Goal: Information Seeking & Learning: Check status

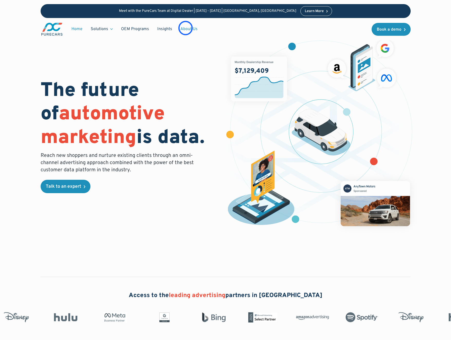
click at [186, 28] on link "About Us" at bounding box center [188, 29] width 25 height 10
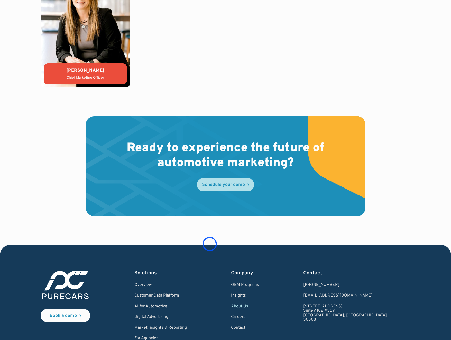
scroll to position [1413, 0]
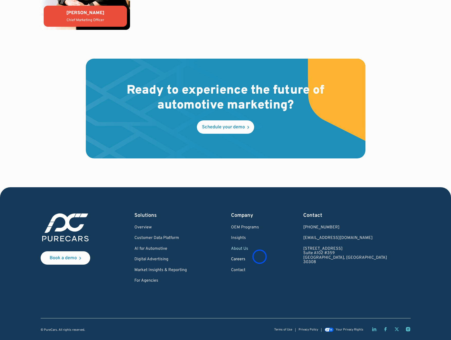
click at [259, 257] on link "Careers" at bounding box center [245, 259] width 28 height 5
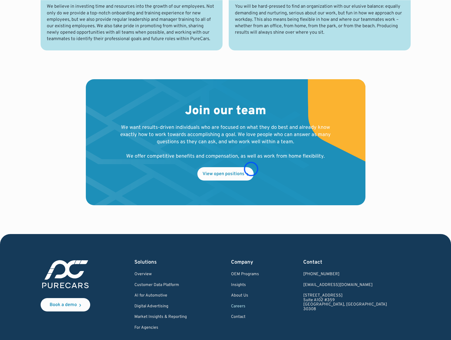
scroll to position [498, 0]
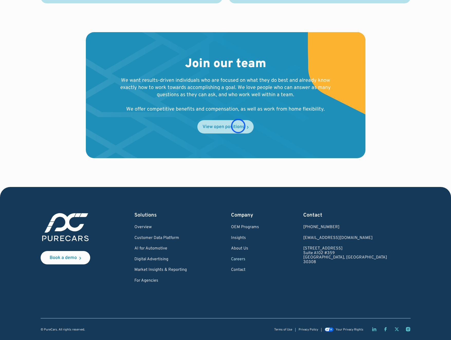
click at [238, 126] on div "View open positions" at bounding box center [224, 127] width 42 height 5
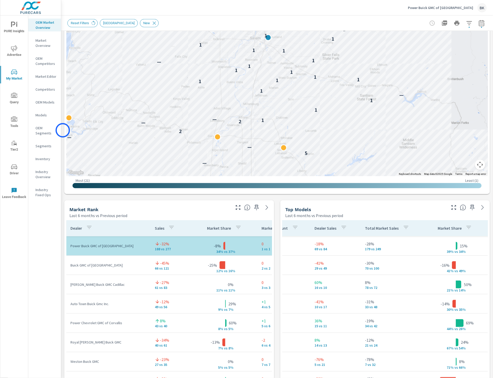
scroll to position [141, 0]
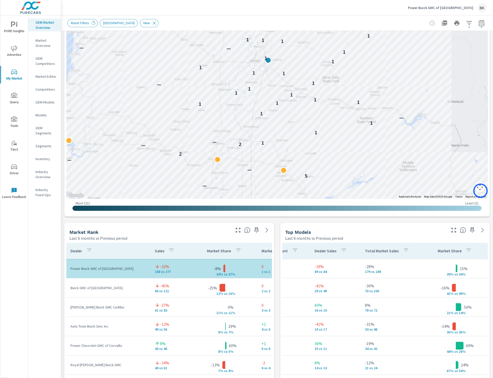
click at [481, 191] on button "Map camera controls" at bounding box center [480, 187] width 10 height 10
click at [467, 188] on button "Zoom out" at bounding box center [467, 187] width 10 height 10
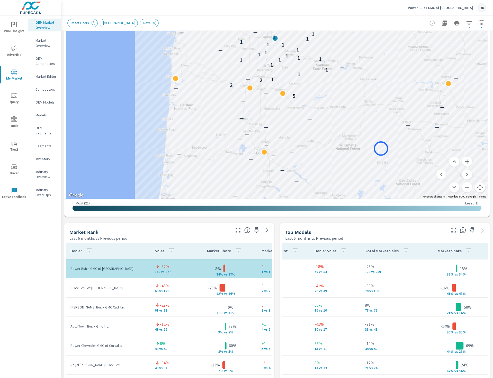
drag, startPoint x: 380, startPoint y: 171, endPoint x: 381, endPoint y: 148, distance: 22.1
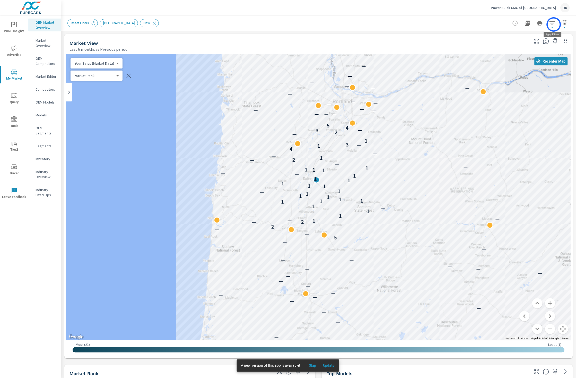
click at [493, 24] on icon "button" at bounding box center [552, 23] width 6 height 6
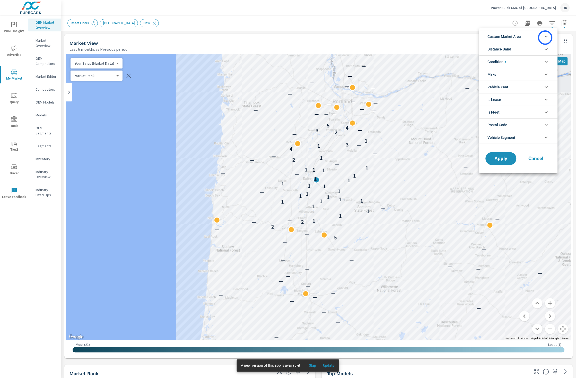
click at [493, 38] on icon "filter options" at bounding box center [546, 36] width 6 height 6
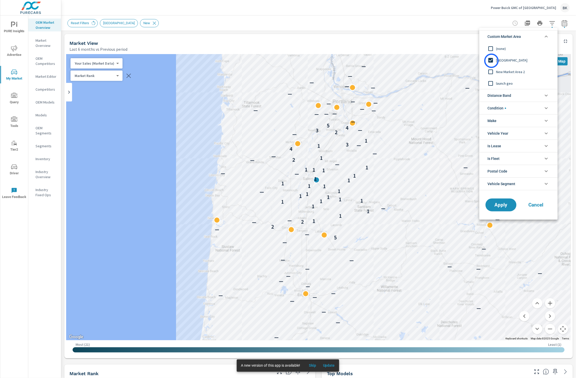
click at [491, 60] on input "filter options" at bounding box center [490, 60] width 11 height 11
click at [493, 95] on icon "filter options" at bounding box center [546, 95] width 6 height 6
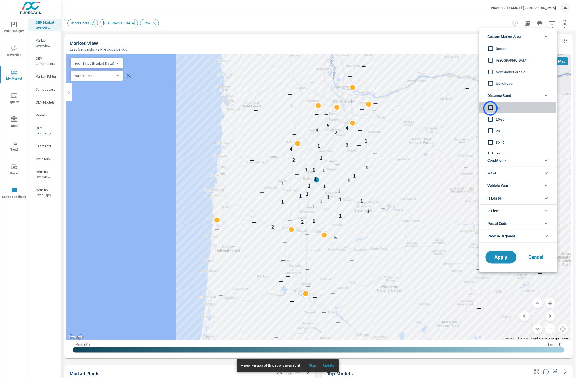
click at [490, 108] on input "filter options" at bounding box center [490, 107] width 11 height 11
click at [490, 120] on input "filter options" at bounding box center [490, 119] width 11 height 11
click at [491, 131] on input "filter options" at bounding box center [490, 130] width 11 height 11
click at [492, 141] on input "filter options" at bounding box center [490, 142] width 11 height 11
click at [493, 254] on span "Apply" at bounding box center [500, 256] width 21 height 5
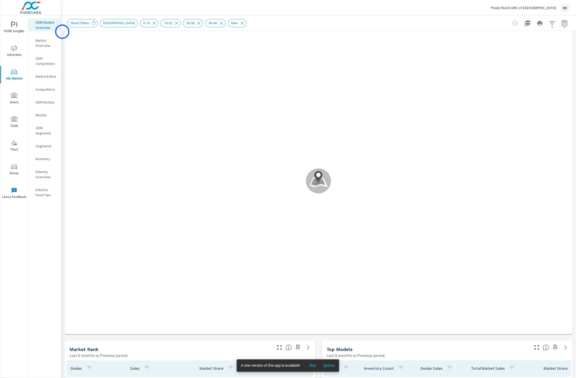
scroll to position [2, 0]
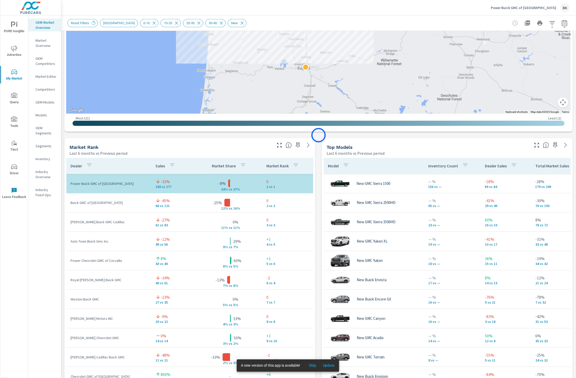
scroll to position [206, 0]
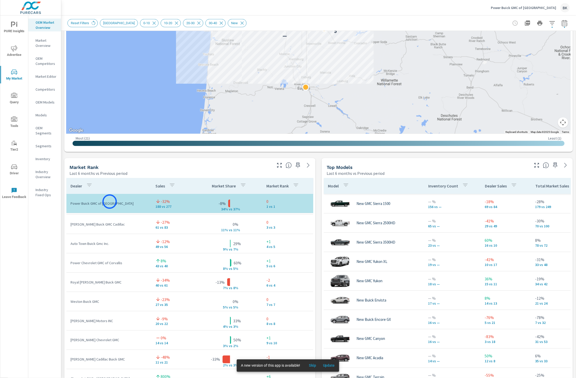
scroll to position [23, 0]
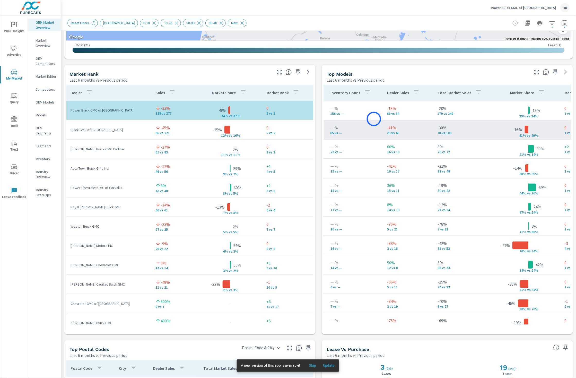
scroll to position [0, 78]
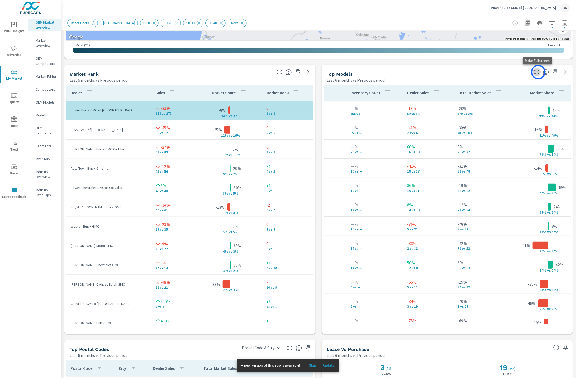
click at [493, 72] on icon "button" at bounding box center [537, 72] width 6 height 6
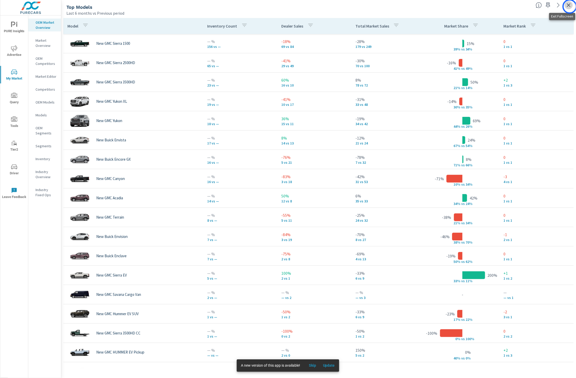
click at [493, 6] on icon "button" at bounding box center [569, 5] width 4 height 4
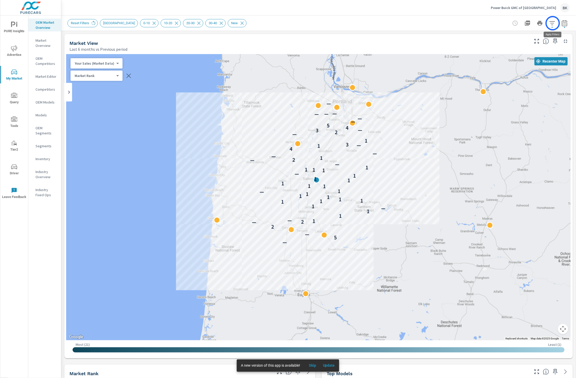
click at [493, 23] on icon "button" at bounding box center [552, 23] width 6 height 6
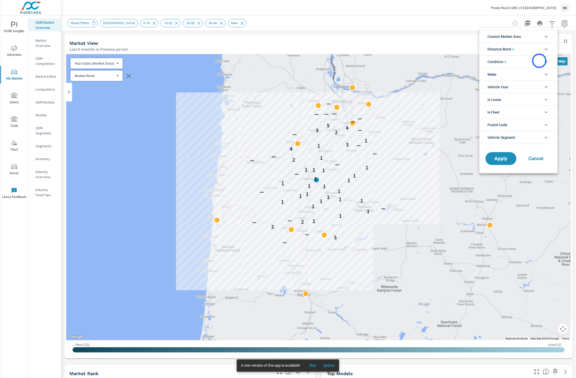
click at [493, 61] on li "Condition" at bounding box center [518, 61] width 78 height 13
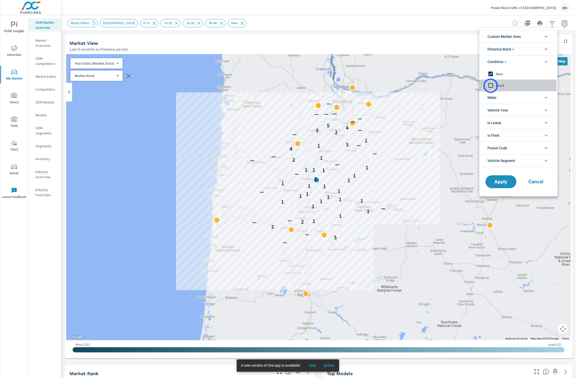
click at [491, 86] on input "filter options" at bounding box center [490, 85] width 11 height 11
click at [490, 76] on input "filter options" at bounding box center [490, 73] width 11 height 11
click at [493, 181] on span "Apply" at bounding box center [500, 181] width 21 height 5
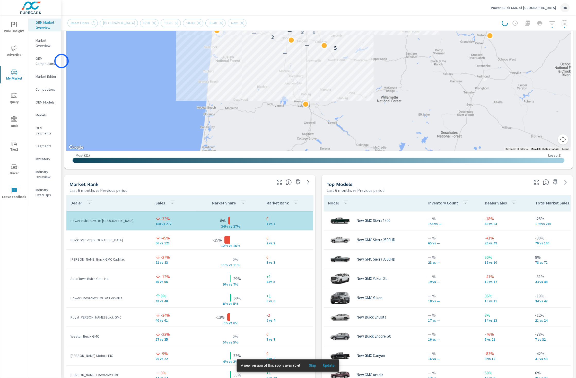
scroll to position [265, 0]
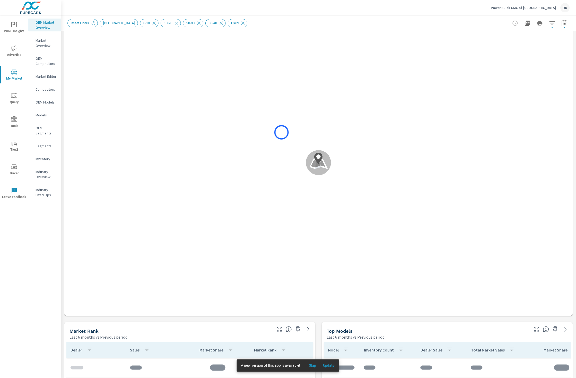
scroll to position [44, 0]
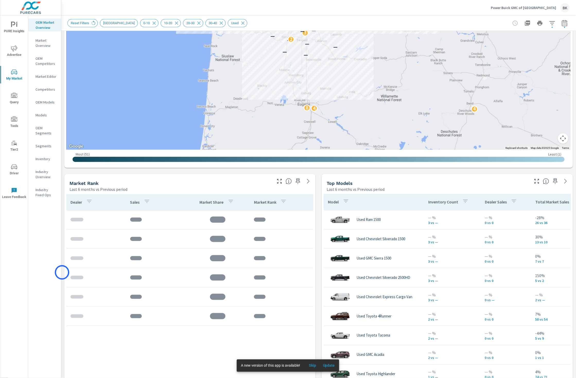
scroll to position [269, 0]
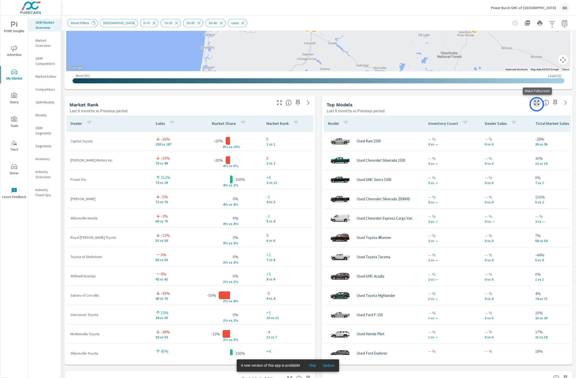
click at [493, 104] on icon "button" at bounding box center [537, 103] width 6 height 6
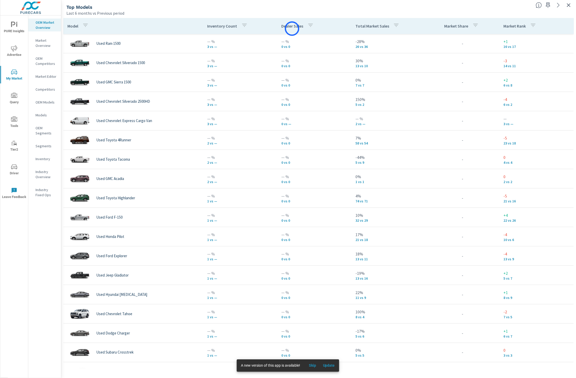
click at [292, 29] on div "Dealer Sales" at bounding box center [298, 26] width 34 height 12
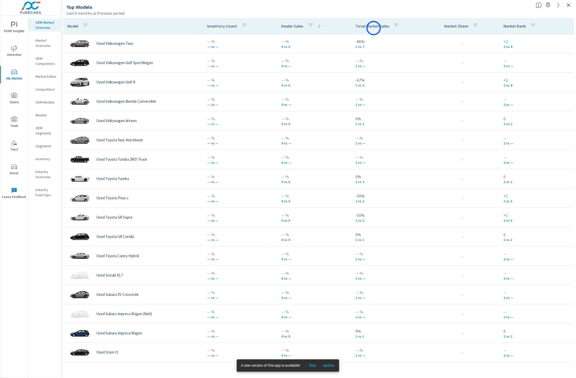
click at [374, 28] on p "Total Market Sales" at bounding box center [372, 25] width 34 height 5
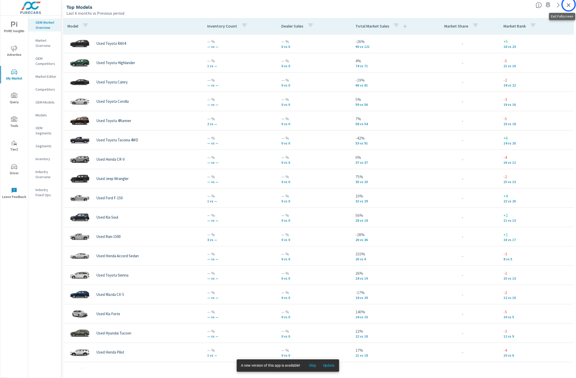
click at [493, 4] on icon "button" at bounding box center [568, 5] width 6 height 6
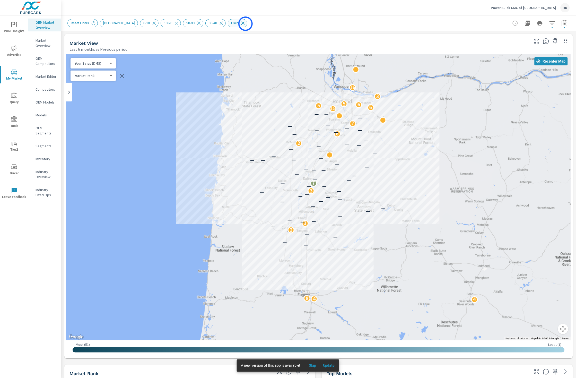
click at [245, 24] on icon at bounding box center [243, 23] width 6 height 6
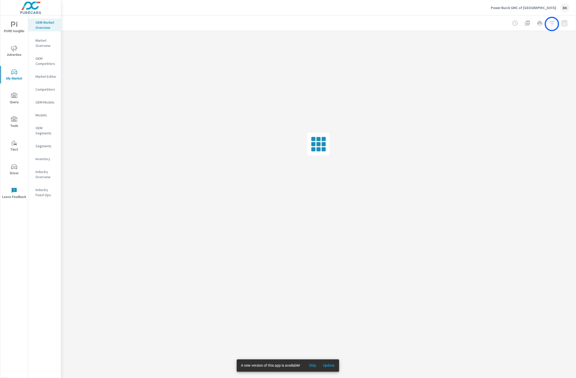
click at [493, 24] on div at bounding box center [540, 23] width 60 height 10
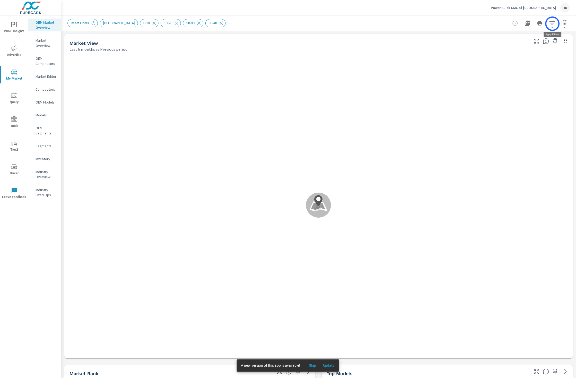
click at [493, 24] on icon "button" at bounding box center [552, 23] width 6 height 6
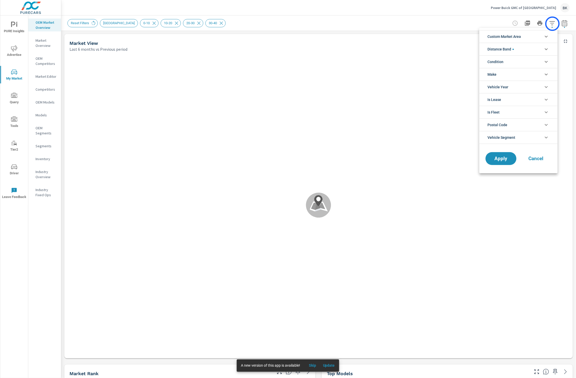
scroll to position [34, 0]
click at [493, 63] on li "Condition" at bounding box center [518, 61] width 78 height 13
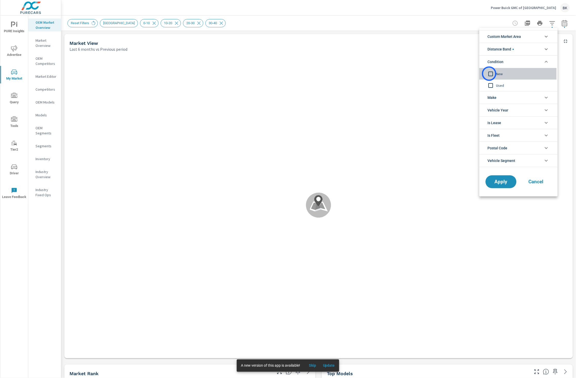
click at [489, 74] on input "filter options" at bounding box center [490, 73] width 11 height 11
click at [493, 180] on span "Apply" at bounding box center [500, 181] width 21 height 5
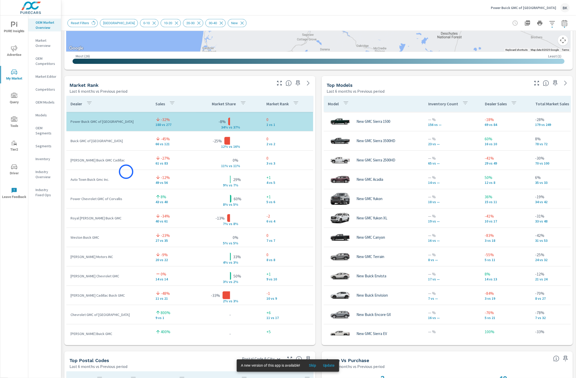
scroll to position [287, 0]
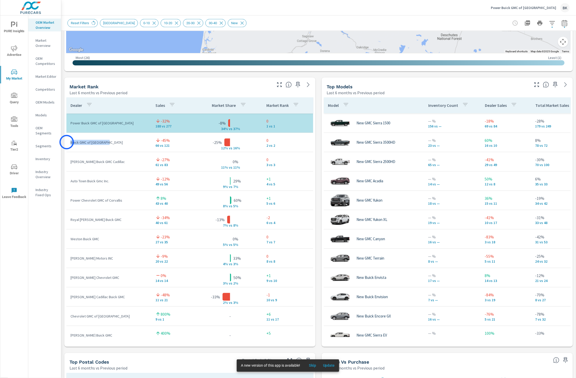
drag, startPoint x: 111, startPoint y: 143, endPoint x: 67, endPoint y: 142, distance: 44.5
click at [67, 142] on td "Buick GMC of Beaverton" at bounding box center [108, 142] width 85 height 13
copy p "Buick GMC of Beaverton"
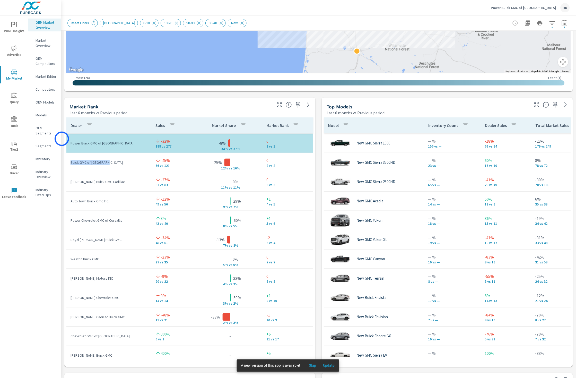
scroll to position [294, 0]
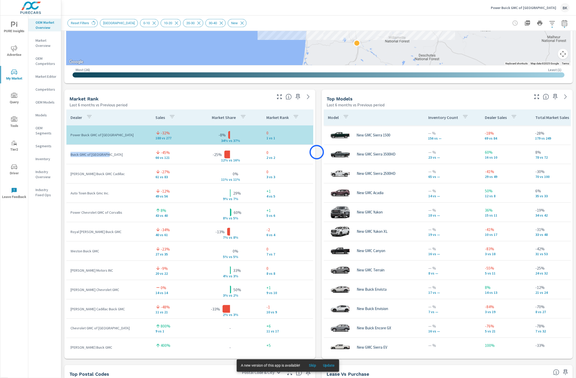
scroll to position [268, 0]
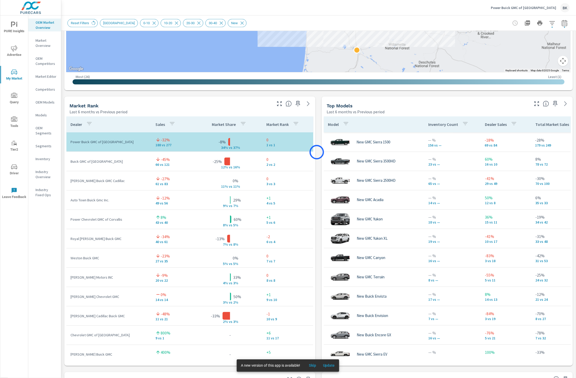
click at [317, 152] on div "Market View Last 6 months vs Previous period ← Move left → Move right ↑ Move up…" at bounding box center [318, 203] width 515 height 881
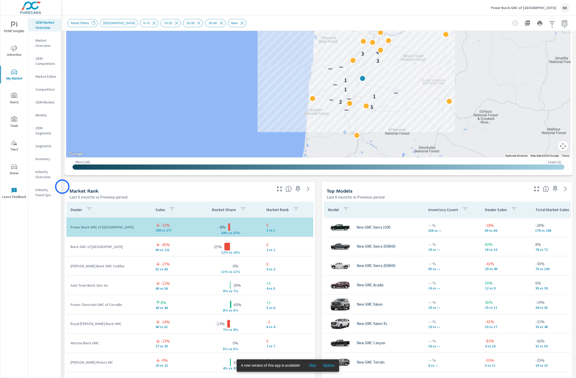
scroll to position [184, 0]
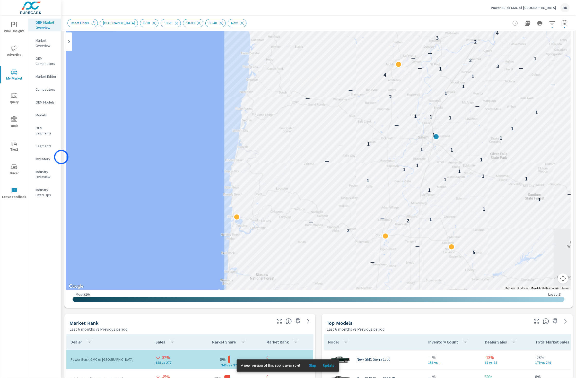
scroll to position [38, 0]
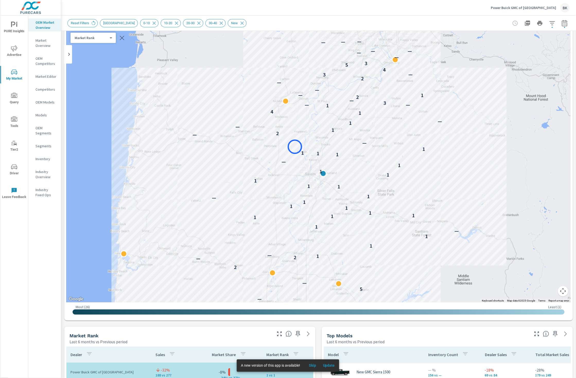
drag, startPoint x: 409, startPoint y: 122, endPoint x: 295, endPoint y: 147, distance: 116.6
click at [295, 147] on div "— 5 — 2 — 2 1 — 1 1 — 1 1 1 1 1 1 1 1 — 1 1 1 1 1 1 1 — 1 1 1 1 — — 2 1 — 1 — 1…" at bounding box center [318, 159] width 504 height 286
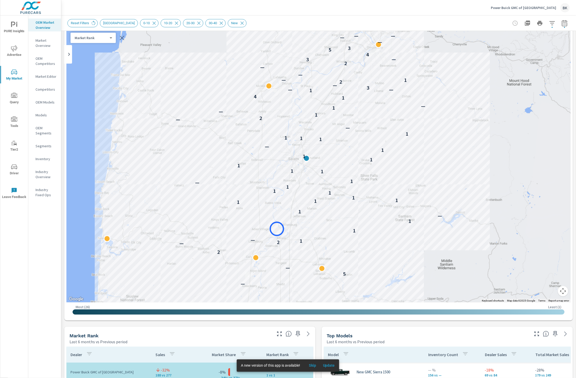
drag, startPoint x: 294, startPoint y: 245, endPoint x: 277, endPoint y: 229, distance: 23.3
click at [277, 229] on div "— 5 — 2 — 2 1 — 1 1 — 1 1 1 1 1 1 1 1 — 1 1 1 1 1 1 1 — 1 1 1 1 — — 2 1 — 1 — 1…" at bounding box center [318, 159] width 504 height 286
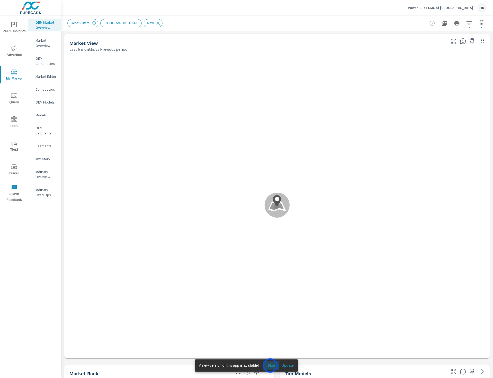
click at [270, 365] on span "Skip" at bounding box center [271, 365] width 12 height 5
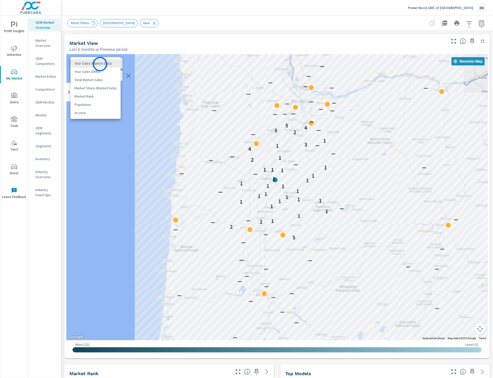
click at [100, 64] on body "PURE Insights Advertise My Market Query Tools Tier2 Driver Leave Feedback OEM M…" at bounding box center [246, 191] width 493 height 383
click at [98, 72] on li "Your Sales (DMS)" at bounding box center [95, 71] width 50 height 8
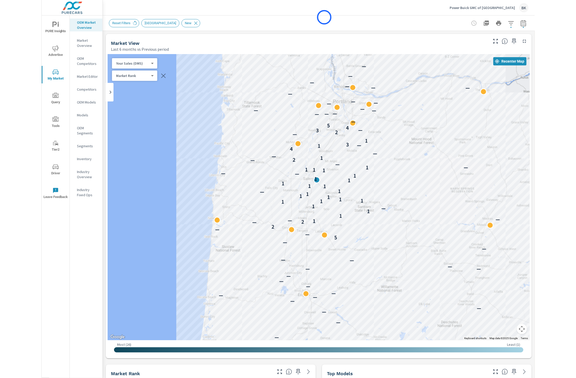
scroll to position [6, 0]
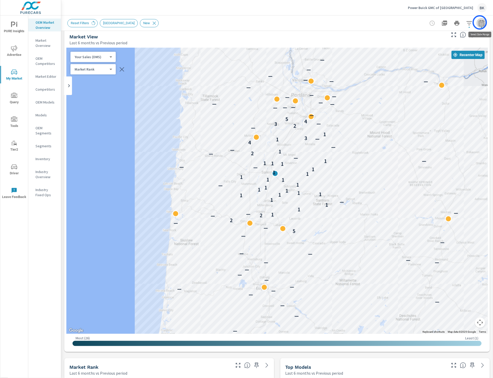
click at [480, 22] on icon "button" at bounding box center [482, 23] width 6 height 6
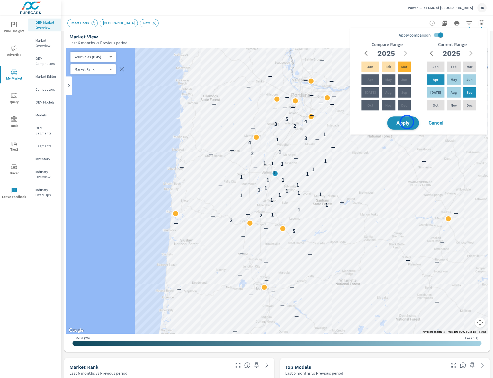
click at [407, 122] on span "Apply" at bounding box center [403, 123] width 21 height 5
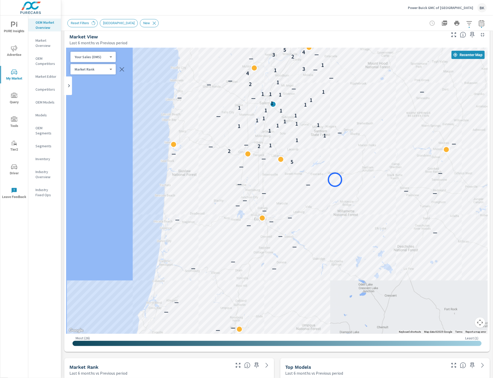
drag, startPoint x: 337, startPoint y: 251, endPoint x: 278, endPoint y: 210, distance: 72.8
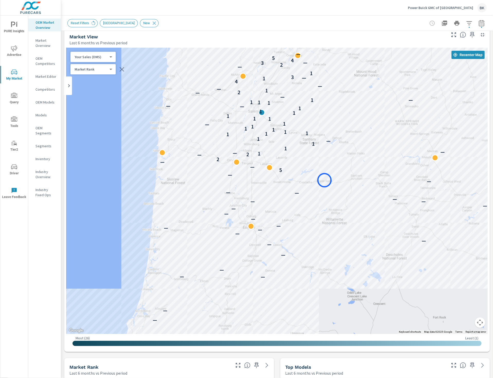
drag, startPoint x: 333, startPoint y: 218, endPoint x: 325, endPoint y: 180, distance: 38.5
click at [325, 180] on div "— — — — — — — — — — — — — — — — — — — — — — — — — — — — — 5 — — 2 — 2 1 — — 1 1…" at bounding box center [277, 191] width 422 height 286
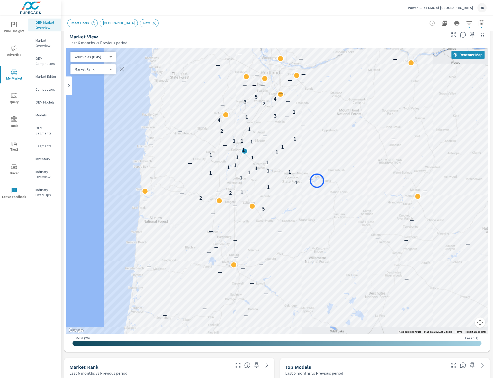
drag, startPoint x: 335, startPoint y: 141, endPoint x: 317, endPoint y: 181, distance: 43.5
click at [317, 181] on div "— — — — — — — — — — — — — — — — — — — — — — — — — — — — — 5 — — 2 — 2 1 — — 1 1…" at bounding box center [277, 191] width 422 height 286
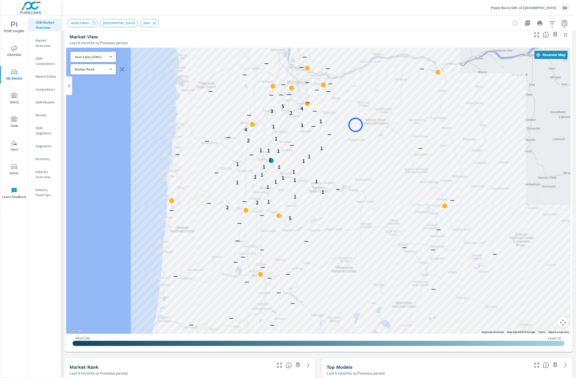
drag, startPoint x: 371, startPoint y: 114, endPoint x: 290, endPoint y: 96, distance: 82.7
click at [355, 125] on div "— — — — — — — — — — — — — — — — — — — — — — — — — — — — — 5 — — 2 — 2 1 — — 1 1…" at bounding box center [318, 191] width 504 height 286
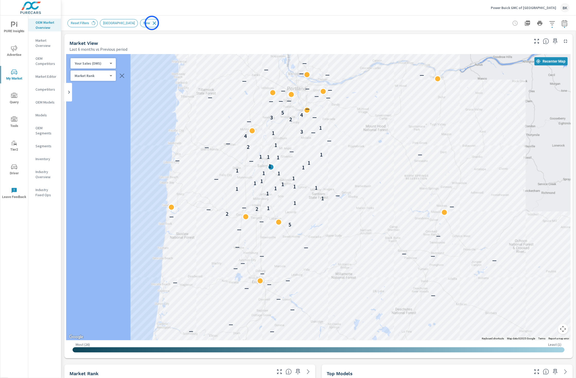
click at [152, 23] on icon at bounding box center [155, 23] width 6 height 6
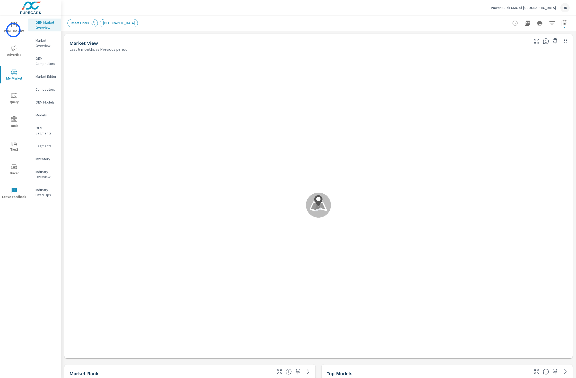
click at [13, 30] on span "PURE Insights" at bounding box center [14, 28] width 25 height 13
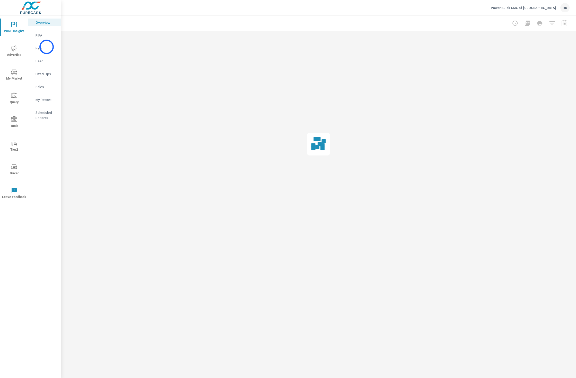
click at [47, 47] on p "New" at bounding box center [46, 48] width 21 height 5
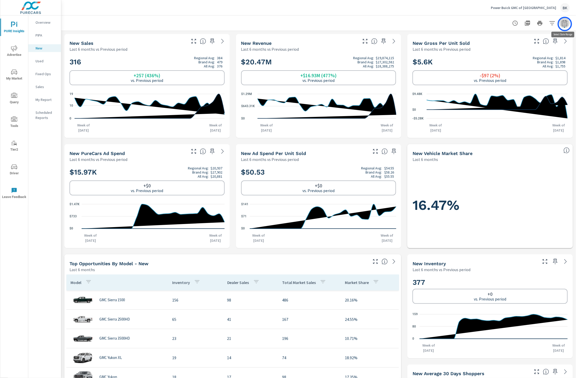
click at [493, 24] on icon "button" at bounding box center [564, 23] width 6 height 6
select select "Last 6 months"
select select "Previous period"
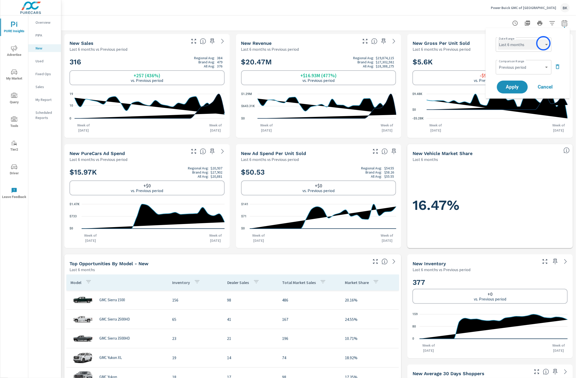
click at [493, 43] on select "Custom Yesterday Last week Last 7 days Last 14 days Last 30 days Last 45 days L…" at bounding box center [523, 44] width 51 height 10
select select "Last month"
click at [493, 39] on select "Custom Yesterday Last week Last 7 days Last 14 days Last 30 days Last 45 days L…" at bounding box center [523, 44] width 51 height 10
click at [493, 64] on select "Custom Previous period Previous month Previous year" at bounding box center [523, 67] width 51 height 10
select select "Previous month"
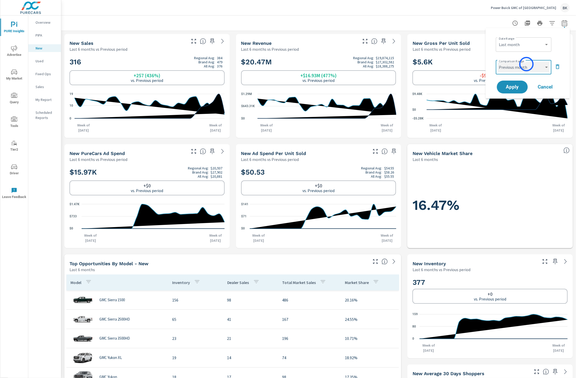
click at [493, 62] on select "Custom Previous period Previous month Previous year" at bounding box center [523, 67] width 51 height 10
click at [493, 87] on span "Apply" at bounding box center [512, 87] width 21 height 5
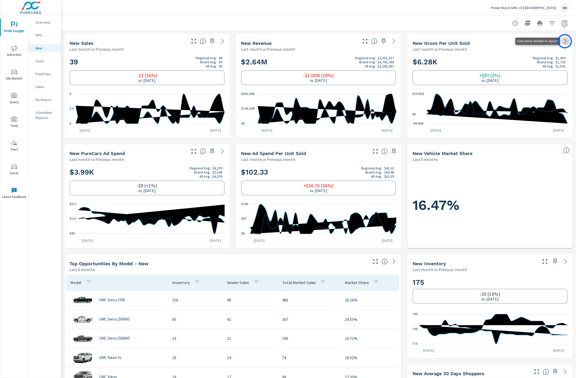
click at [493, 41] on icon at bounding box center [565, 41] width 6 height 6
drag, startPoint x: 136, startPoint y: 76, endPoint x: 144, endPoint y: 77, distance: 8.1
click at [144, 77] on div "-22 (36%) vs. Aug 2025" at bounding box center [147, 78] width 21 height 10
drag, startPoint x: 340, startPoint y: 74, endPoint x: 301, endPoint y: 75, distance: 38.9
click at [301, 75] on div "-$1.08M (29%) vs. Aug 2025" at bounding box center [318, 77] width 155 height 15
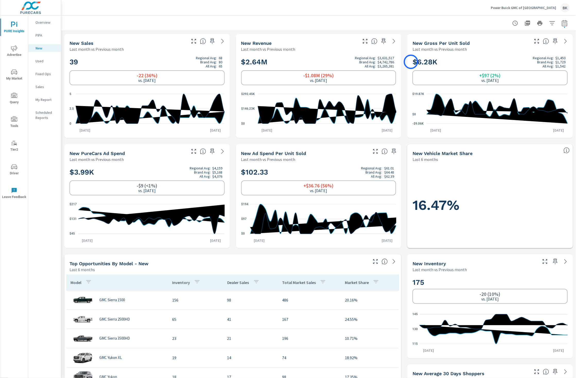
click at [411, 62] on div "$6.28K Regional Avg: $1,450 Brand Avg: $1,729 All Avg: $1,542 +$97 (2%) vs. Aug…" at bounding box center [489, 95] width 161 height 82
drag, startPoint x: 539, startPoint y: 62, endPoint x: 565, endPoint y: 63, distance: 26.3
click at [493, 63] on div "Brand Avg: $1,729" at bounding box center [549, 62] width 33 height 4
click at [493, 42] on icon at bounding box center [565, 41] width 6 height 6
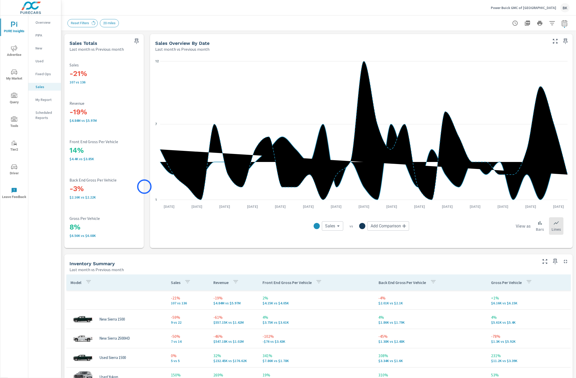
scroll to position [144, 0]
